Goal: Transaction & Acquisition: Purchase product/service

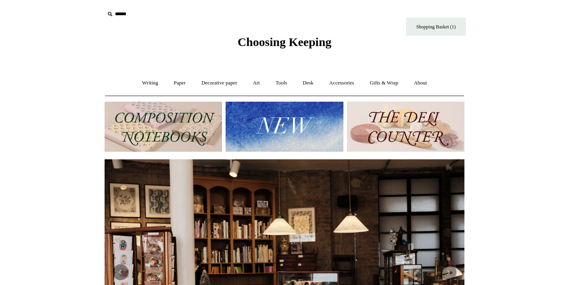
click at [297, 119] on img at bounding box center [284, 127] width 117 height 50
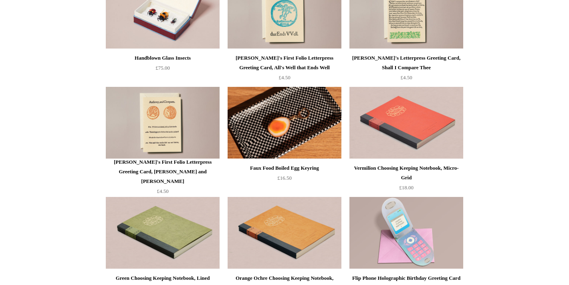
scroll to position [1656, 0]
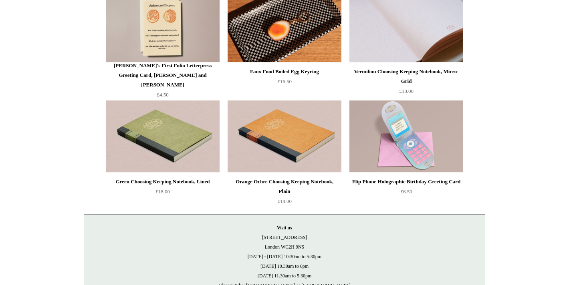
click at [425, 41] on img at bounding box center [406, 26] width 114 height 72
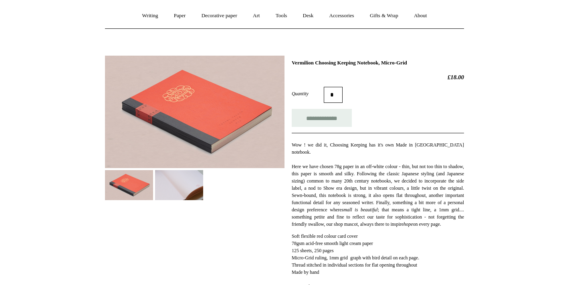
scroll to position [82, 0]
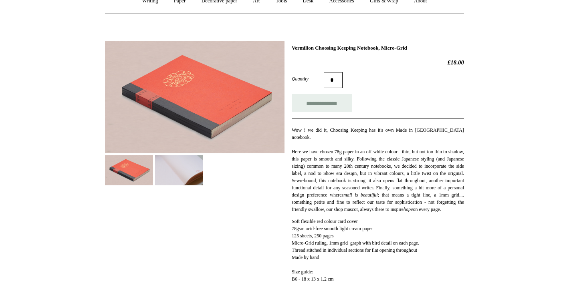
click at [186, 166] on img at bounding box center [179, 170] width 48 height 30
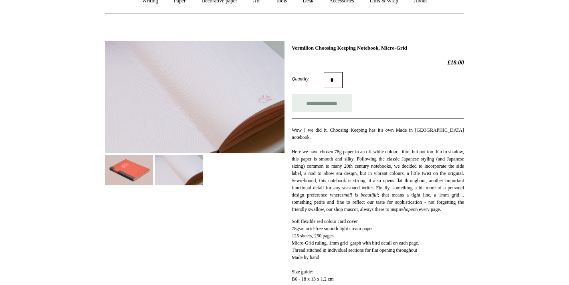
click at [186, 183] on img at bounding box center [179, 170] width 48 height 30
click at [189, 115] on img at bounding box center [194, 97] width 179 height 113
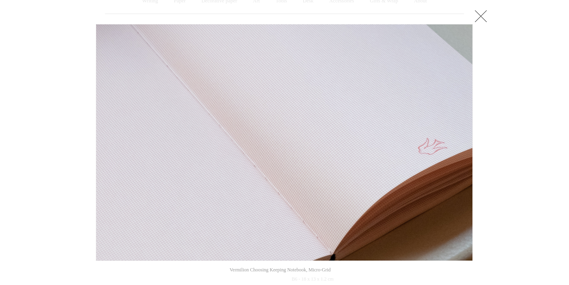
click at [478, 15] on link at bounding box center [481, 16] width 16 height 16
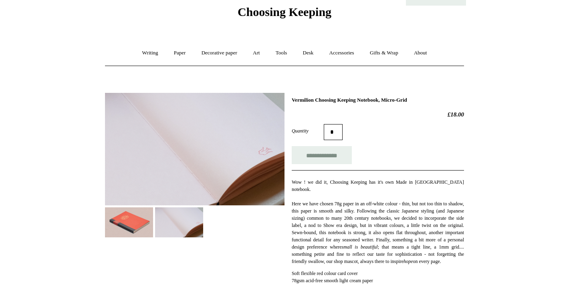
scroll to position [22, 0]
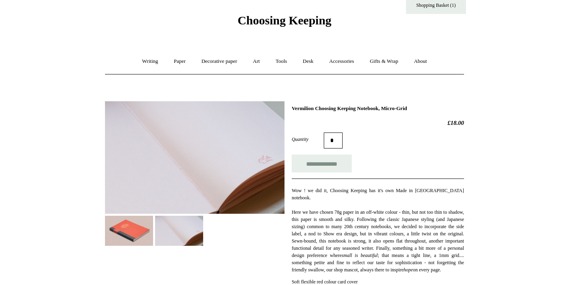
click at [145, 223] on img at bounding box center [129, 231] width 48 height 30
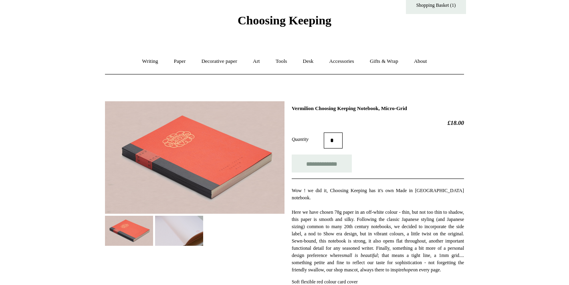
click at [191, 155] on img at bounding box center [194, 157] width 179 height 113
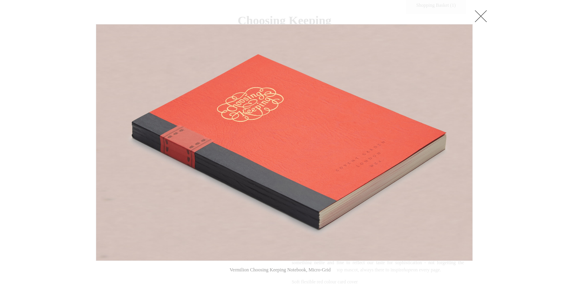
click at [487, 10] on link at bounding box center [481, 16] width 16 height 16
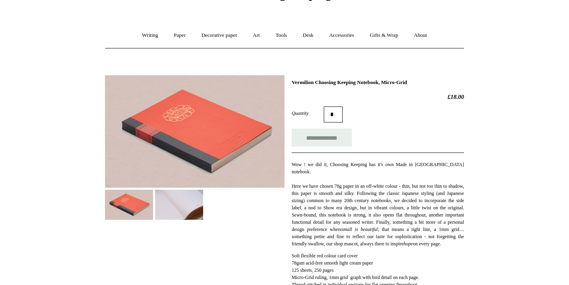
scroll to position [57, 0]
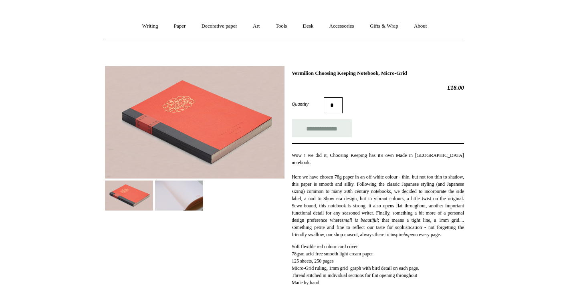
click at [177, 191] on img at bounding box center [179, 196] width 48 height 30
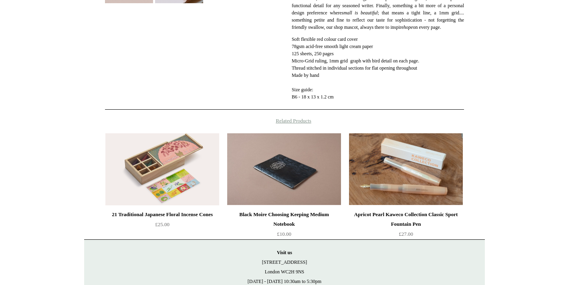
scroll to position [0, 0]
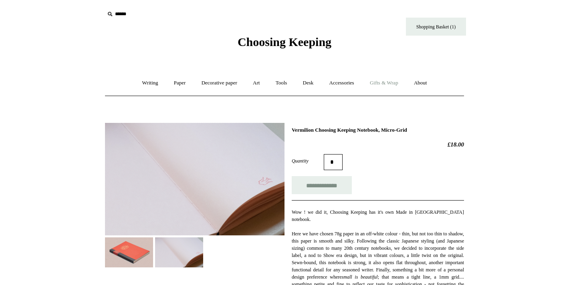
click at [384, 82] on link "Gifts & Wrap +" at bounding box center [384, 83] width 43 height 21
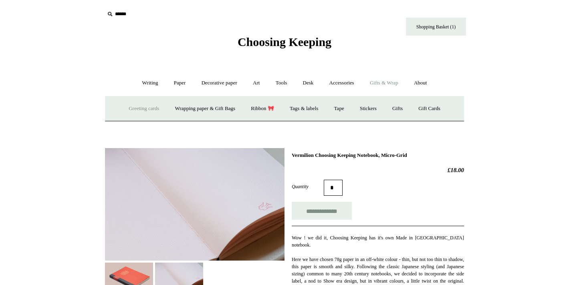
click at [150, 112] on link "Greeting cards +" at bounding box center [143, 108] width 45 height 21
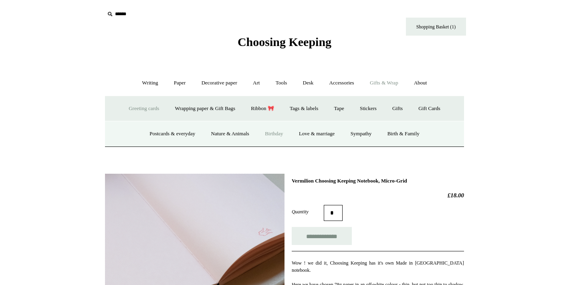
click at [269, 139] on link "Birthday" at bounding box center [274, 133] width 33 height 21
click at [355, 85] on link "Accessories +" at bounding box center [341, 83] width 39 height 21
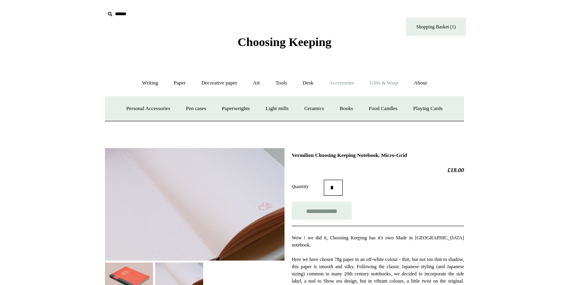
click at [394, 83] on link "Gifts & Wrap +" at bounding box center [384, 83] width 43 height 21
click at [343, 81] on link "Accessories +" at bounding box center [341, 83] width 39 height 21
click at [229, 107] on link "Paperweights +" at bounding box center [235, 108] width 42 height 21
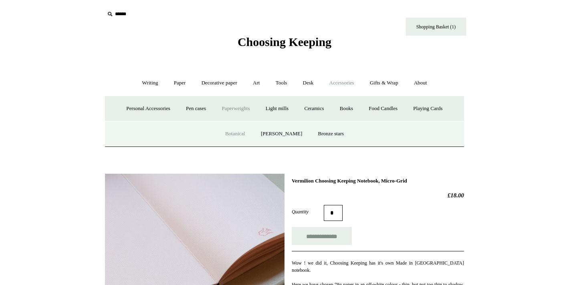
click at [240, 136] on link "Botanical" at bounding box center [235, 133] width 34 height 21
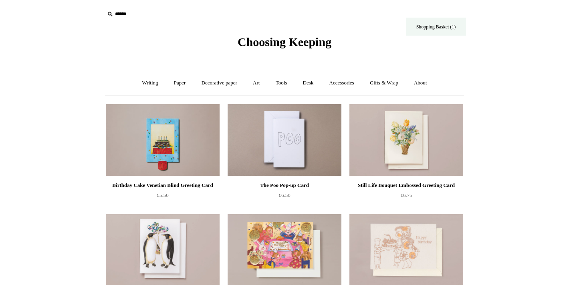
click at [430, 35] on link "Shopping Basket (1)" at bounding box center [436, 27] width 60 height 18
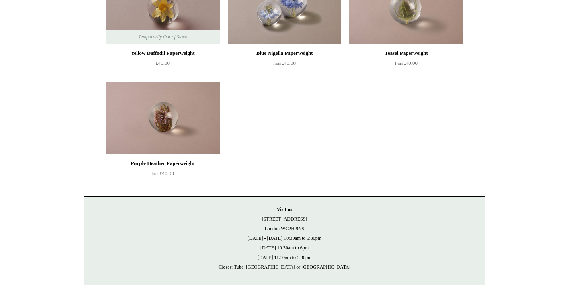
scroll to position [383, 0]
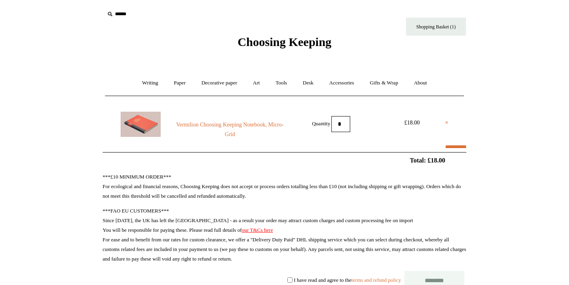
click at [148, 125] on img at bounding box center [141, 124] width 40 height 25
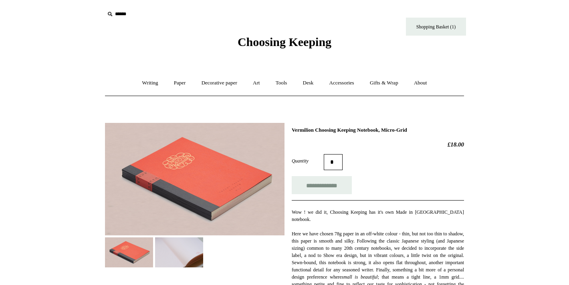
click at [182, 183] on img at bounding box center [194, 179] width 179 height 113
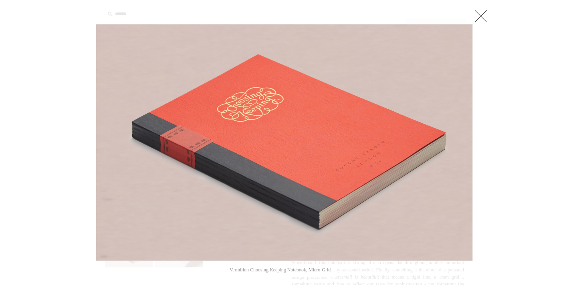
click at [483, 15] on link at bounding box center [481, 16] width 16 height 16
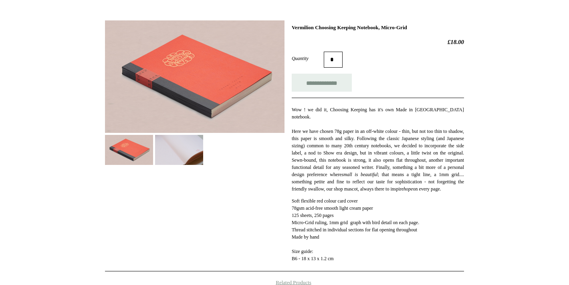
scroll to position [105, 0]
